Goal: Find contact information: Find contact information

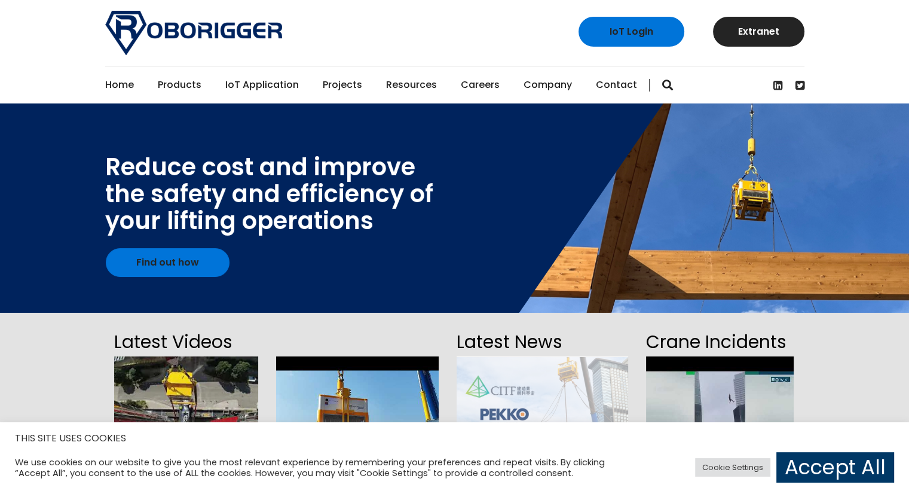
click at [616, 88] on link "Contact" at bounding box center [616, 84] width 41 height 37
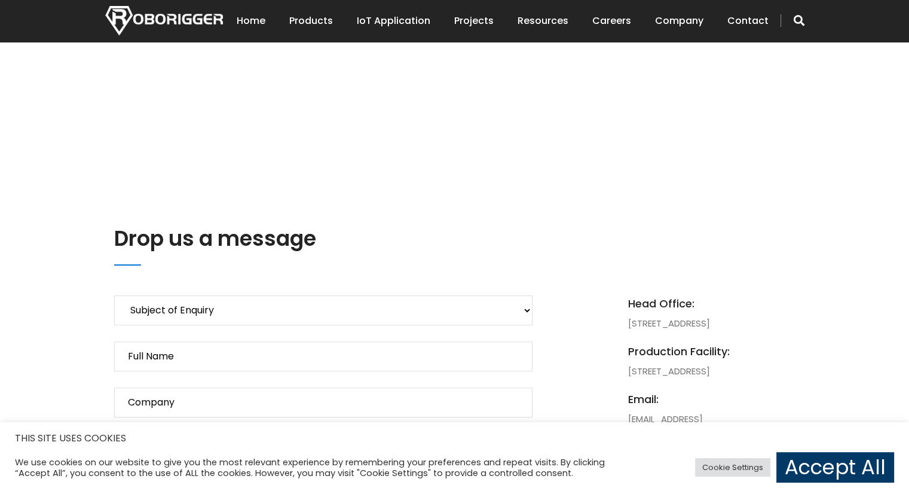
scroll to position [120, 0]
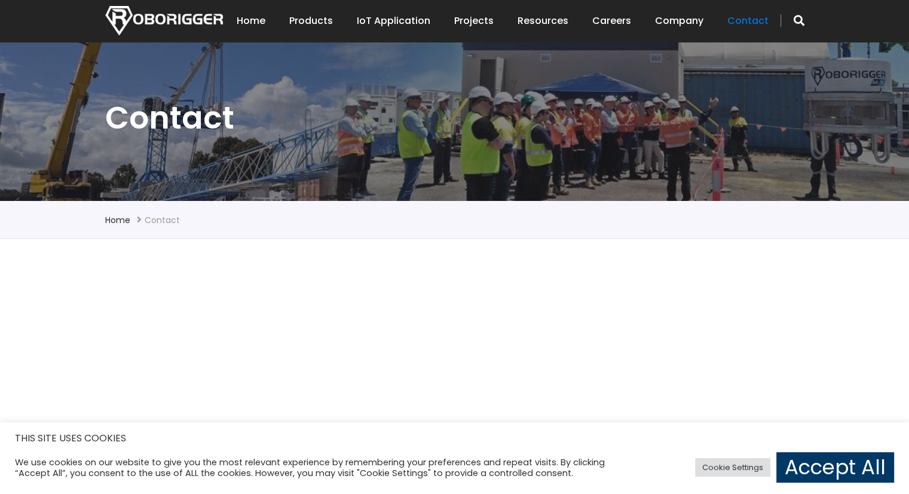
click at [747, 24] on link "Contact" at bounding box center [747, 20] width 41 height 37
